Goal: Task Accomplishment & Management: Manage account settings

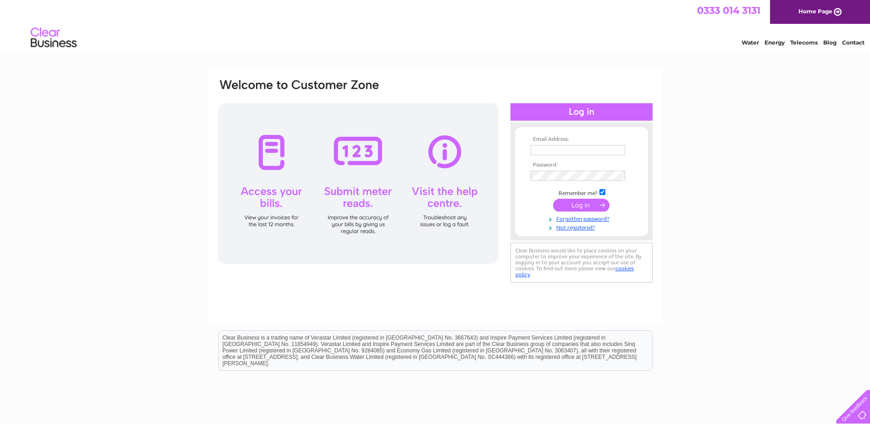
type input "[PERSON_NAME][EMAIL_ADDRESS][DOMAIN_NAME]"
click at [584, 199] on input "submit" at bounding box center [581, 205] width 56 height 13
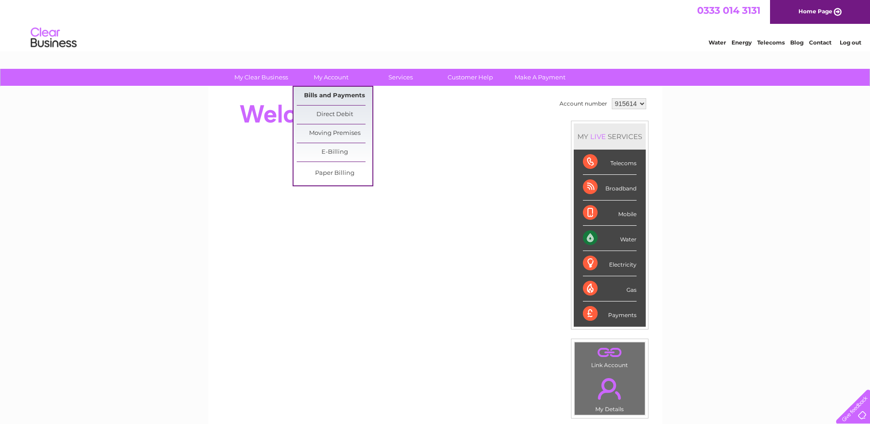
click at [331, 90] on link "Bills and Payments" at bounding box center [335, 96] width 76 height 18
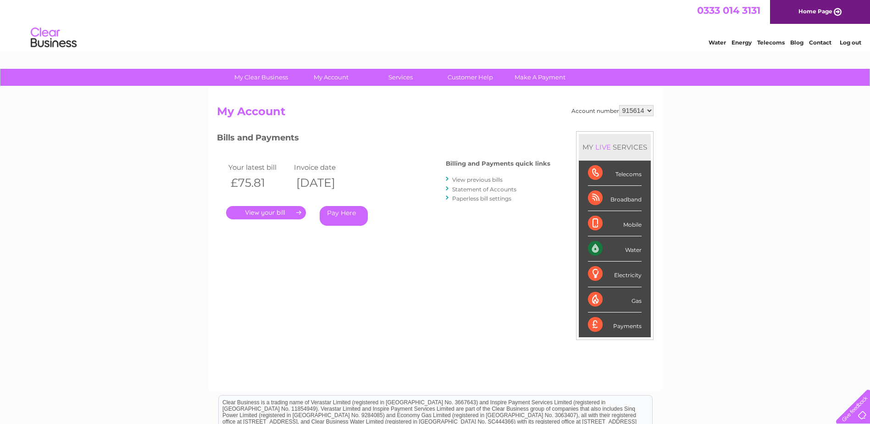
click at [280, 210] on link "." at bounding box center [266, 212] width 80 height 13
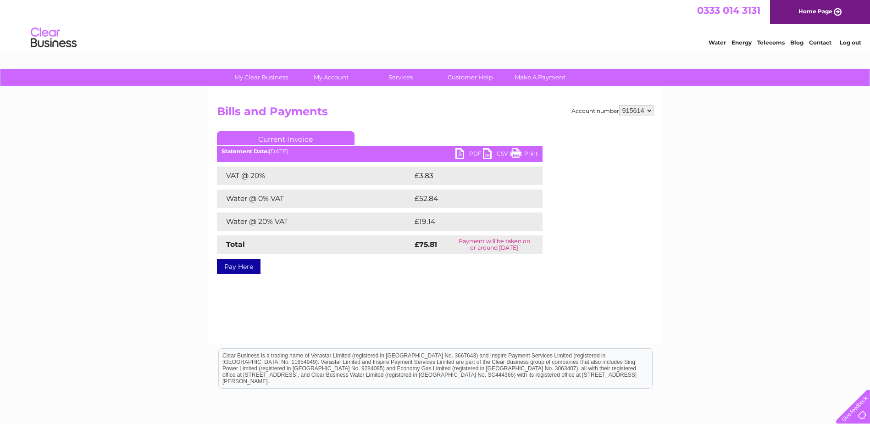
click at [472, 154] on link "PDF" at bounding box center [469, 154] width 28 height 13
